Goal: Check status: Check status

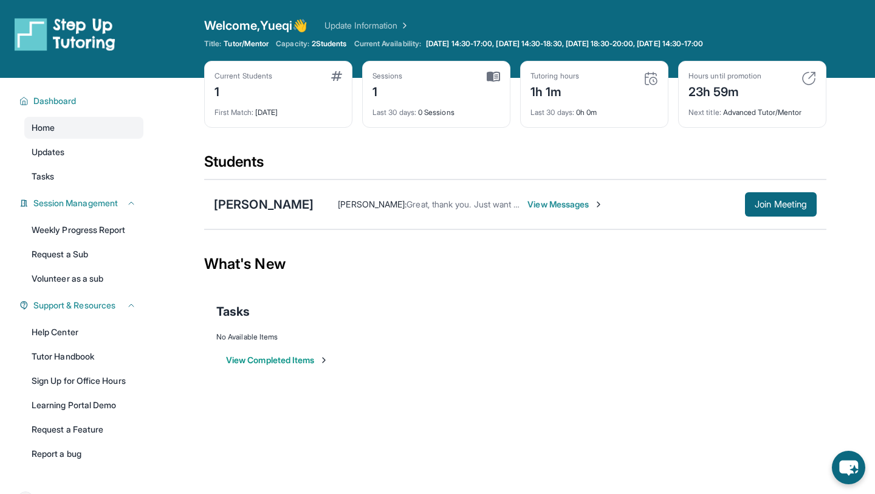
click at [566, 91] on div "1h 1m" at bounding box center [555, 90] width 49 height 19
click at [648, 74] on img at bounding box center [651, 78] width 15 height 15
click at [568, 75] on div "Tutoring hours" at bounding box center [555, 76] width 49 height 10
click at [553, 89] on div "1h 1m" at bounding box center [555, 90] width 49 height 19
click at [578, 92] on div "1h 1m" at bounding box center [555, 90] width 49 height 19
